Goal: Task Accomplishment & Management: Manage account settings

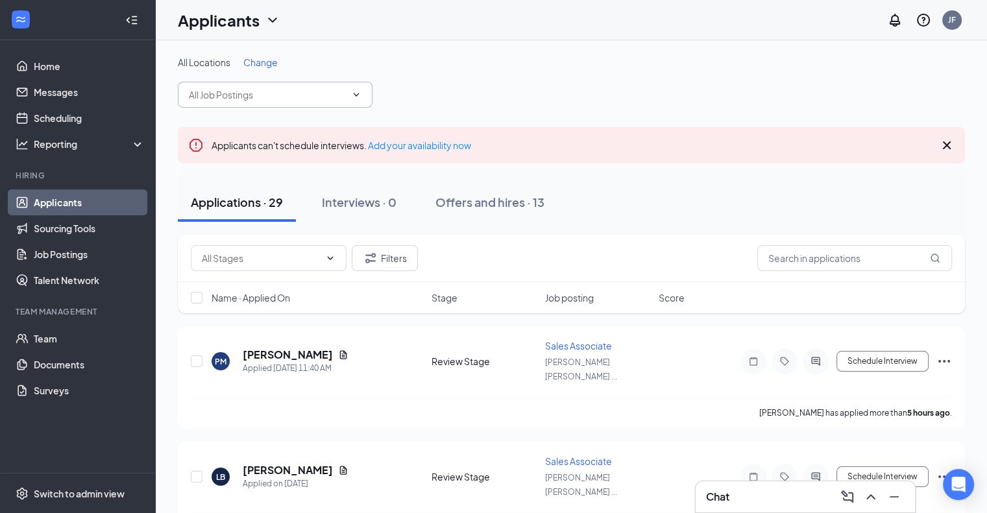
click at [338, 93] on input "text" at bounding box center [267, 95] width 157 height 14
click at [478, 67] on div "All Locations Change" at bounding box center [571, 62] width 787 height 13
click at [382, 259] on button "Filters" at bounding box center [385, 258] width 66 height 26
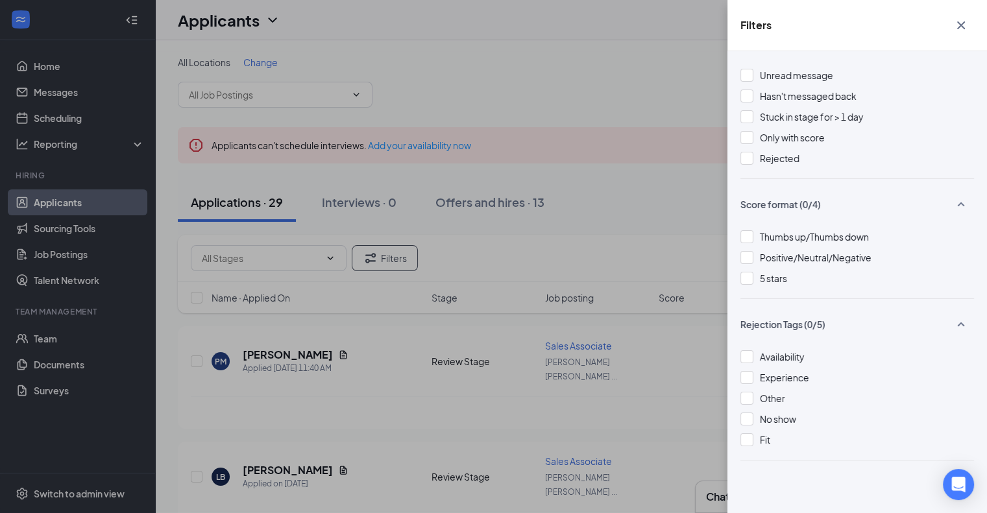
scroll to position [16, 0]
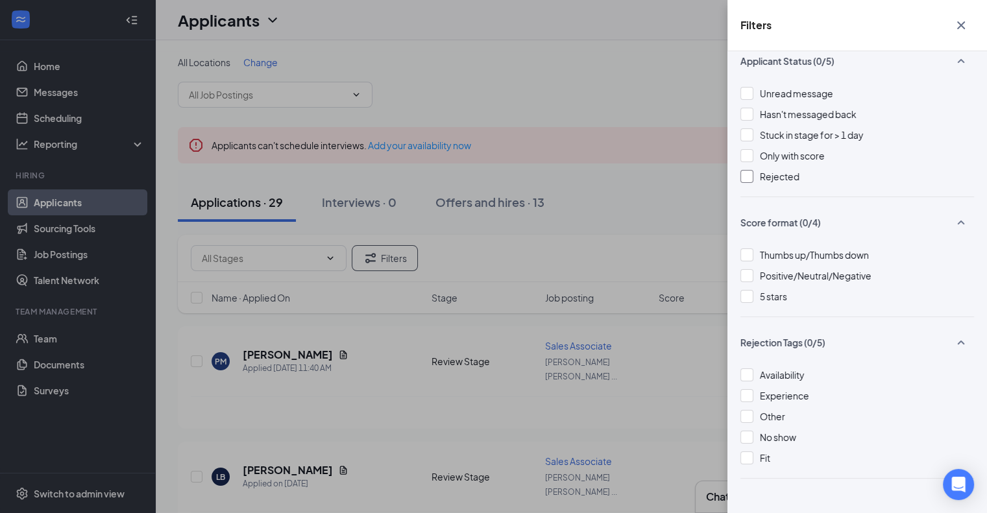
click at [752, 175] on div at bounding box center [747, 176] width 13 height 13
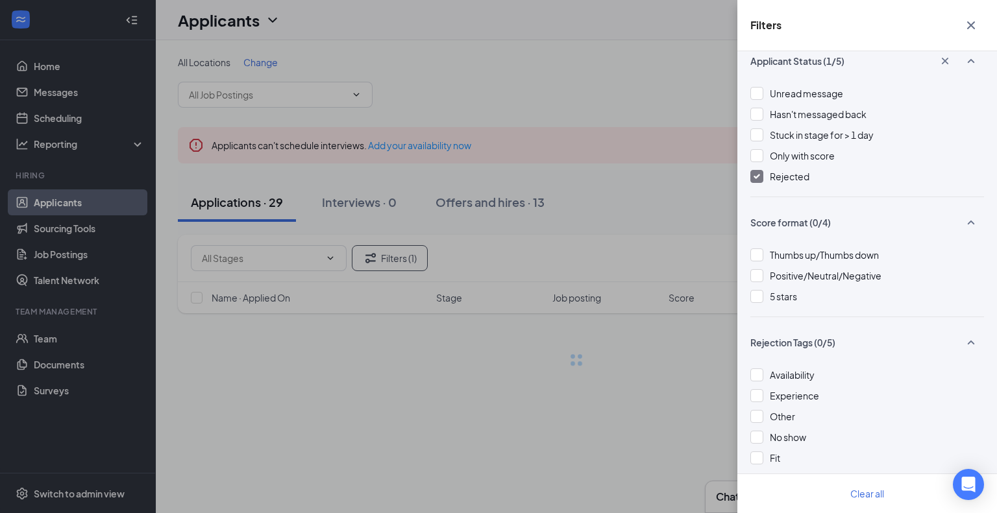
click at [598, 199] on div "Filters Applicant Status (1/5) Unread message Hasn't messaged back Stuck in sta…" at bounding box center [498, 256] width 997 height 513
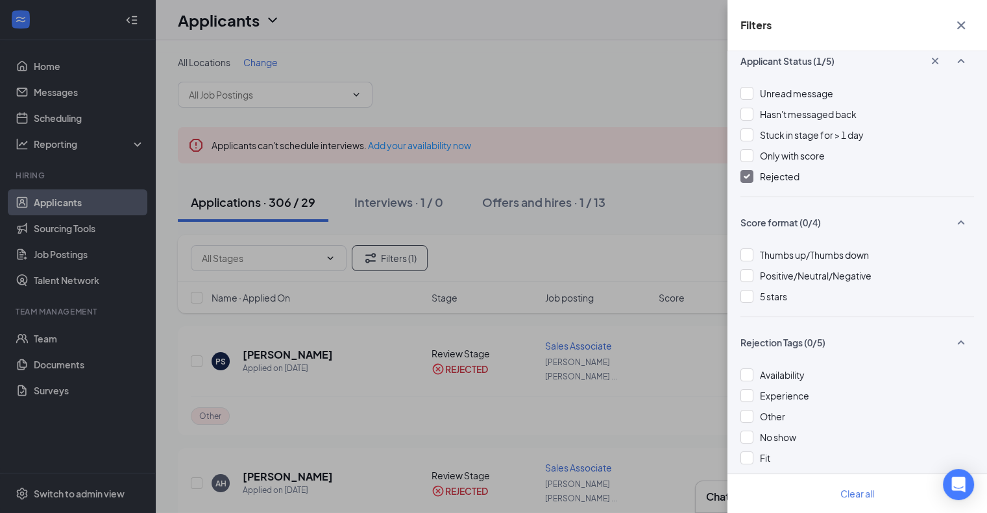
click at [965, 21] on icon "Cross" at bounding box center [962, 26] width 16 height 16
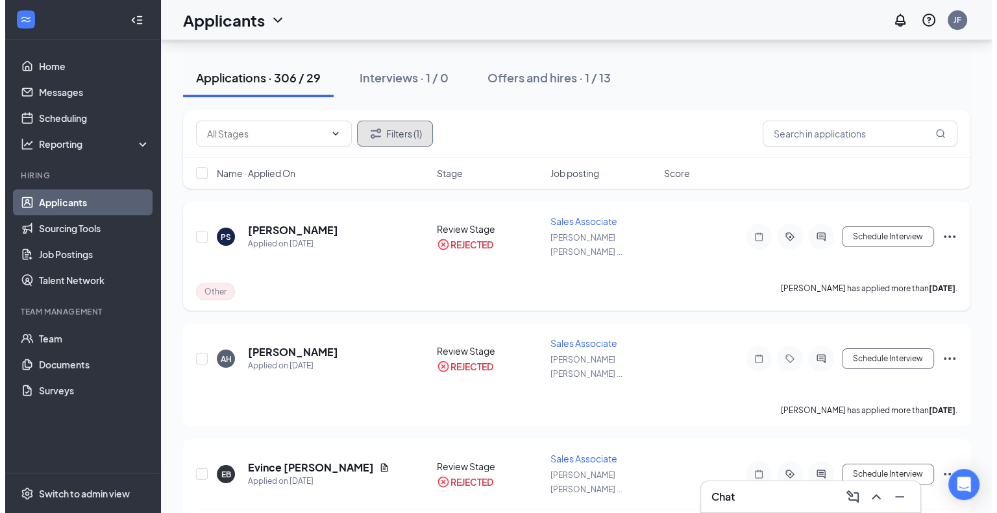
scroll to position [124, 0]
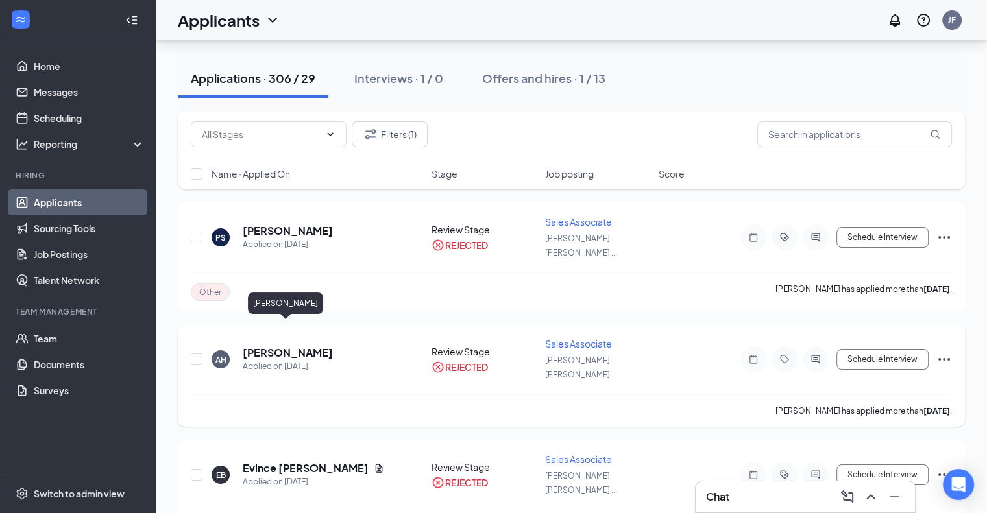
click at [307, 346] on h5 "[PERSON_NAME]" at bounding box center [288, 353] width 90 height 14
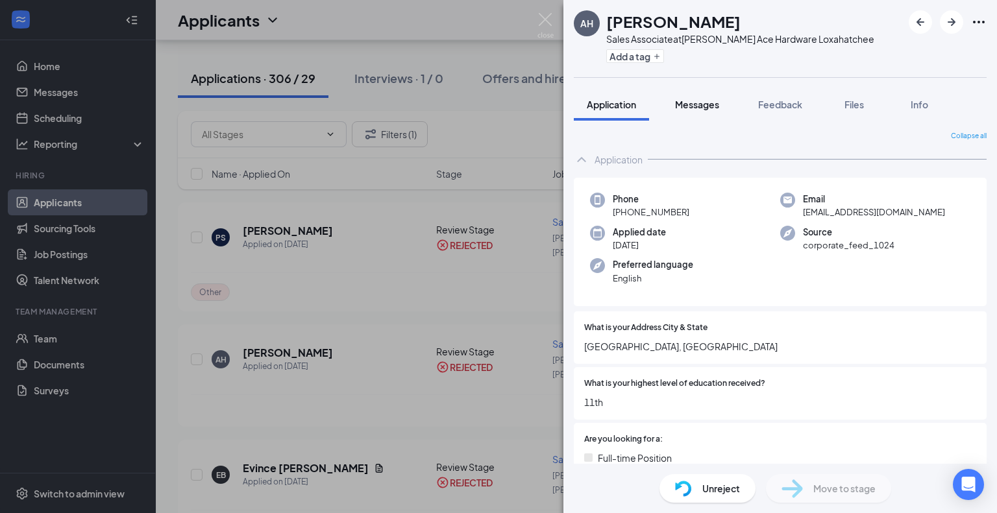
click at [709, 100] on span "Messages" at bounding box center [697, 105] width 44 height 12
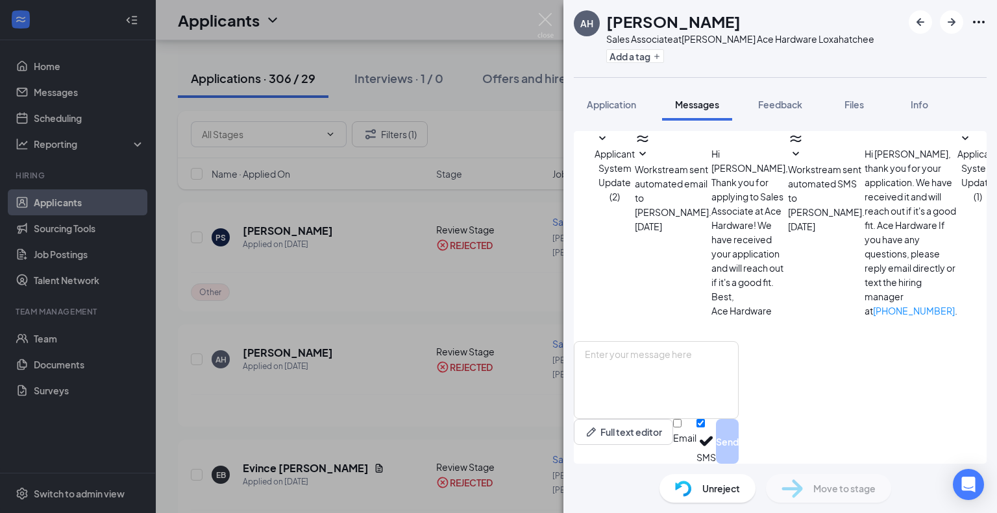
scroll to position [58, 0]
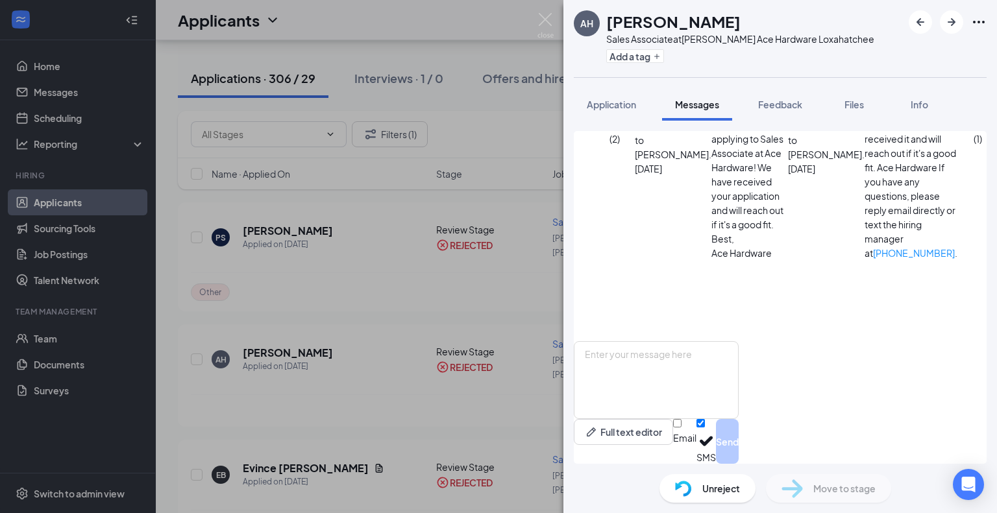
click at [987, 105] on icon "SmallChevronDown" at bounding box center [1006, 97] width 16 height 16
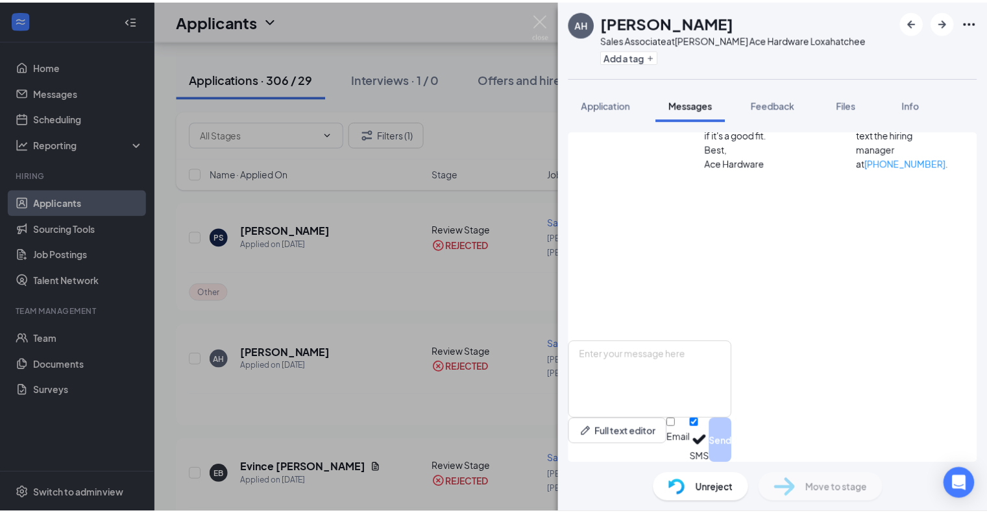
scroll to position [166, 0]
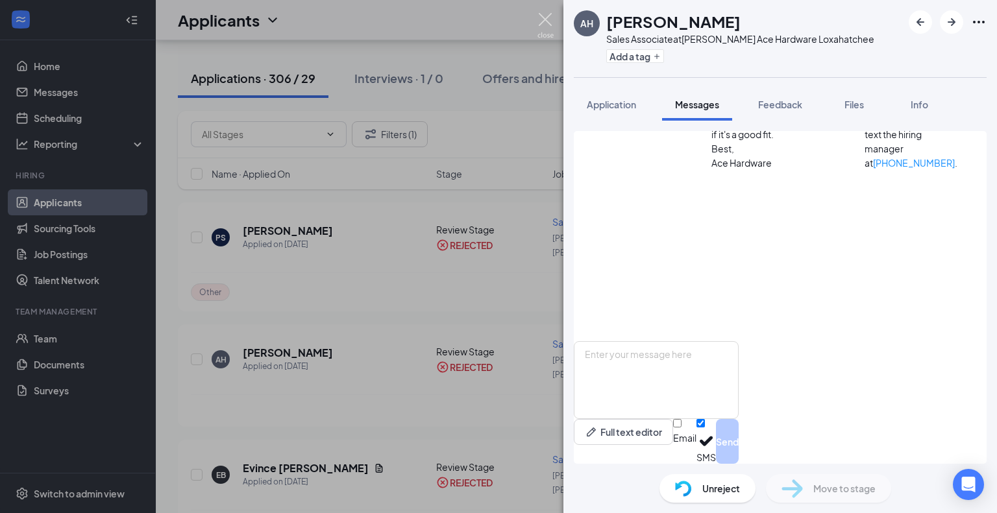
click at [548, 25] on img at bounding box center [546, 25] width 16 height 25
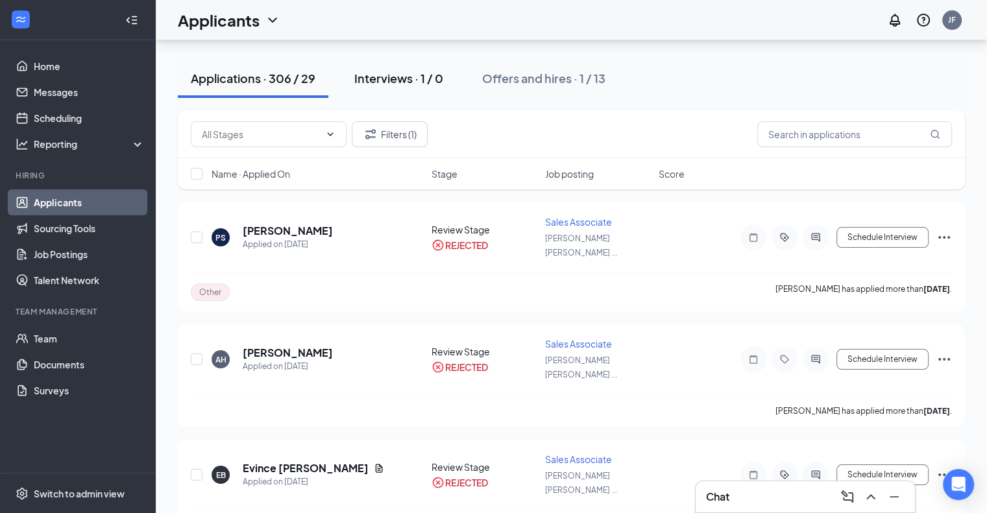
click at [424, 77] on div "Interviews · 1 / 0" at bounding box center [398, 78] width 89 height 16
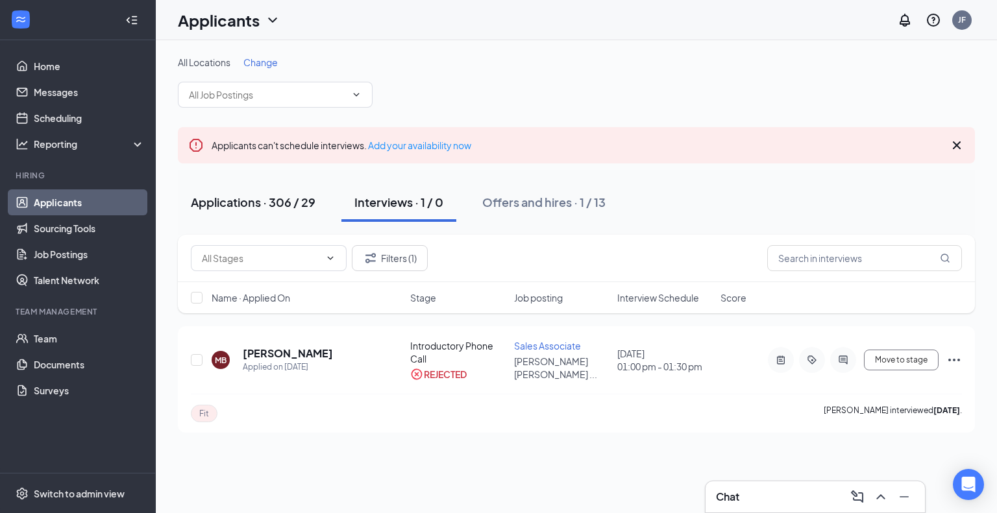
click at [260, 204] on div "Applications · 306 / 29" at bounding box center [253, 202] width 125 height 16
